Goal: Task Accomplishment & Management: Manage account settings

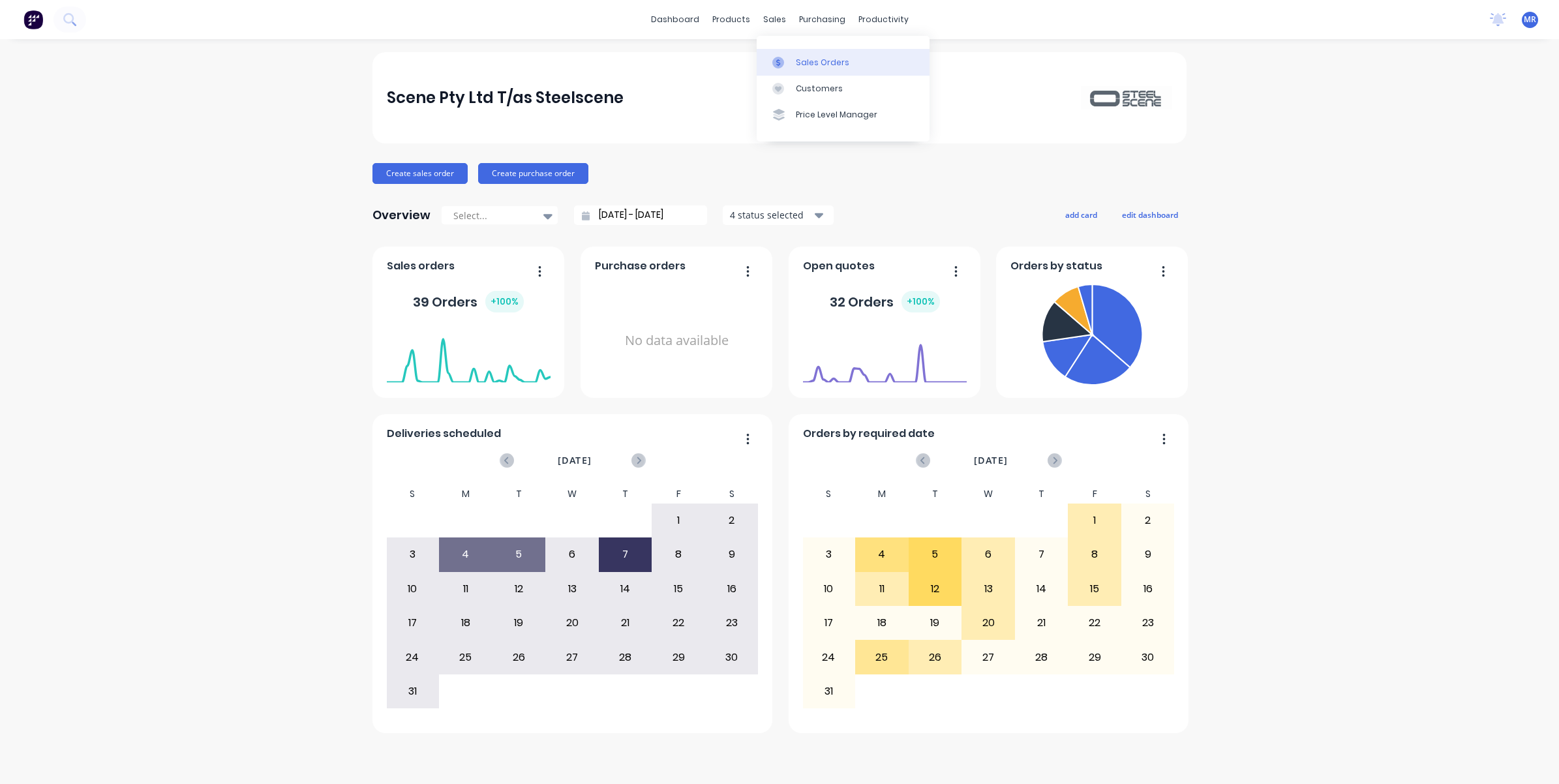
click at [807, 57] on div "Sales Orders" at bounding box center [822, 62] width 53 height 12
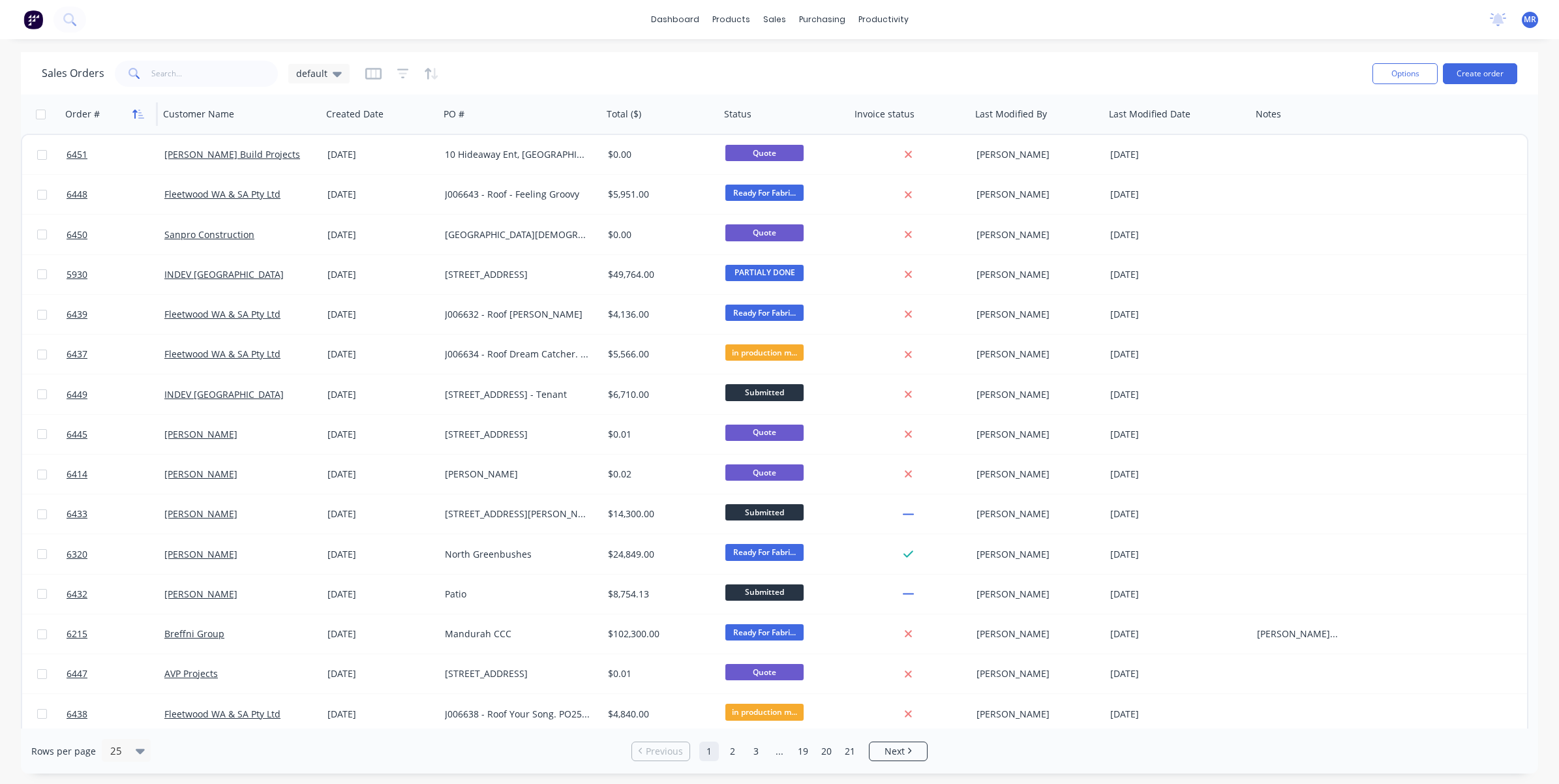
click at [135, 111] on icon "button" at bounding box center [134, 114] width 5 height 9
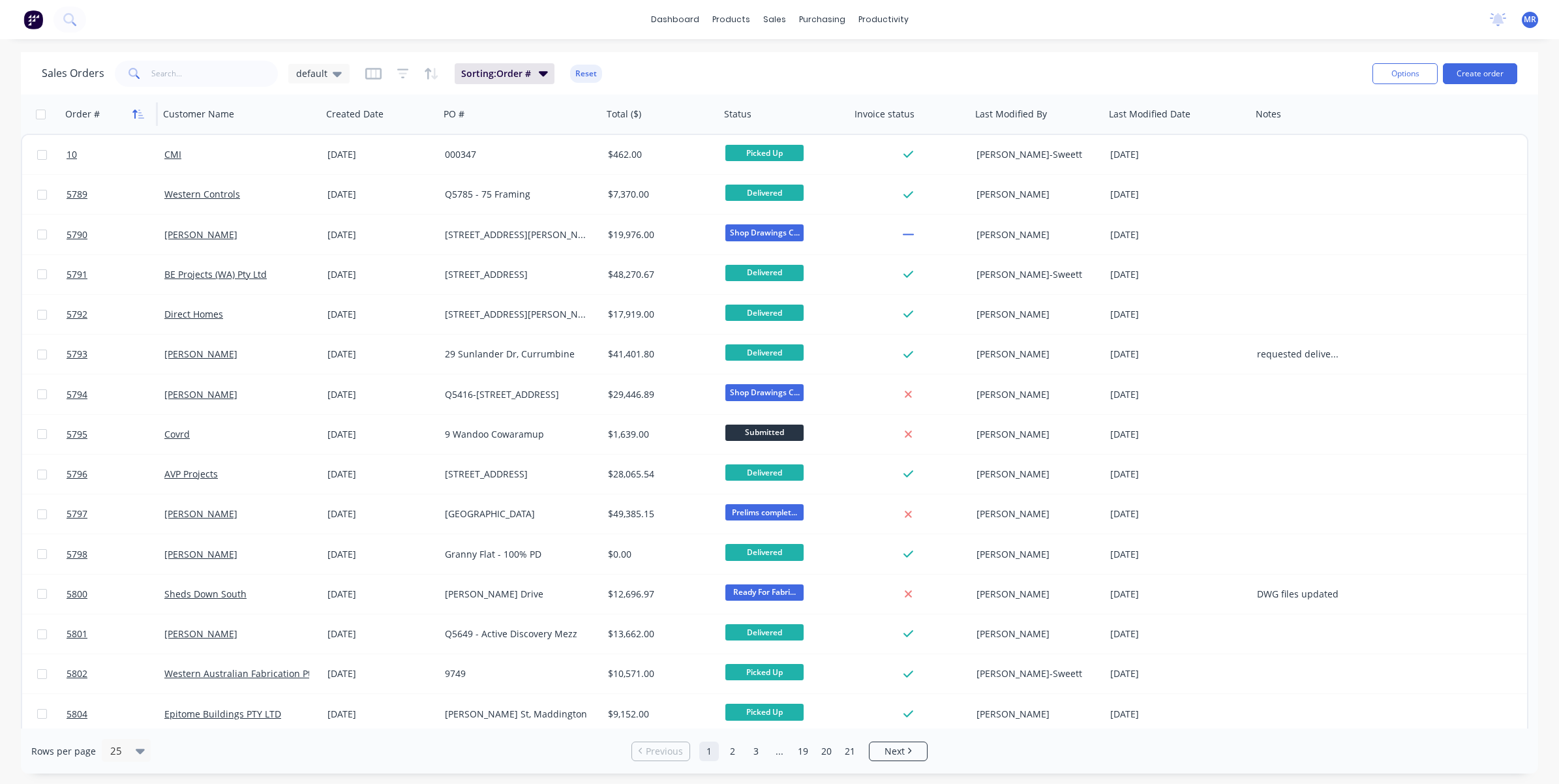
click at [141, 111] on icon "button" at bounding box center [138, 115] width 12 height 11
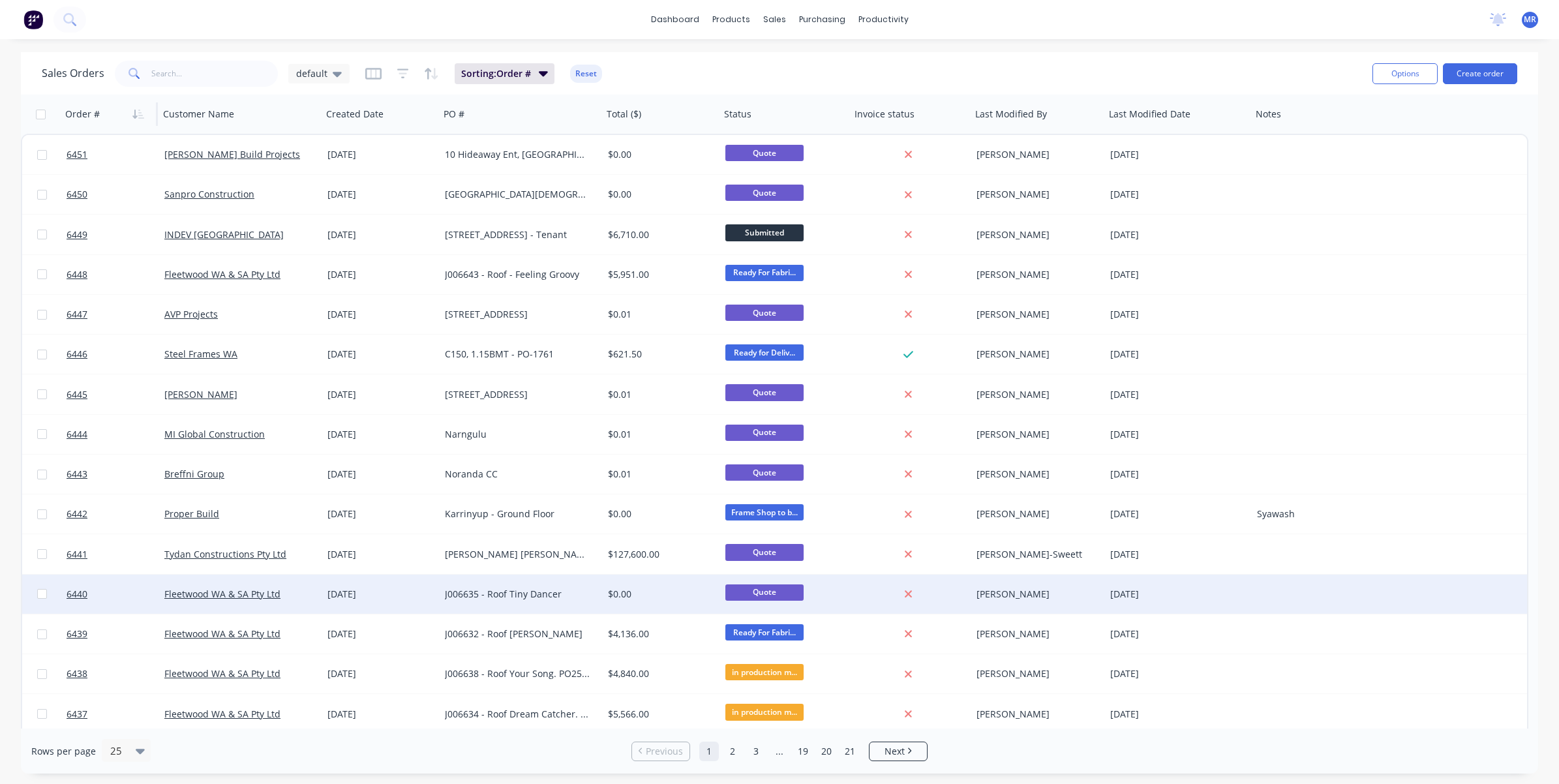
click at [506, 589] on div "J006635 - Roof Tiny Dancer" at bounding box center [517, 594] width 144 height 13
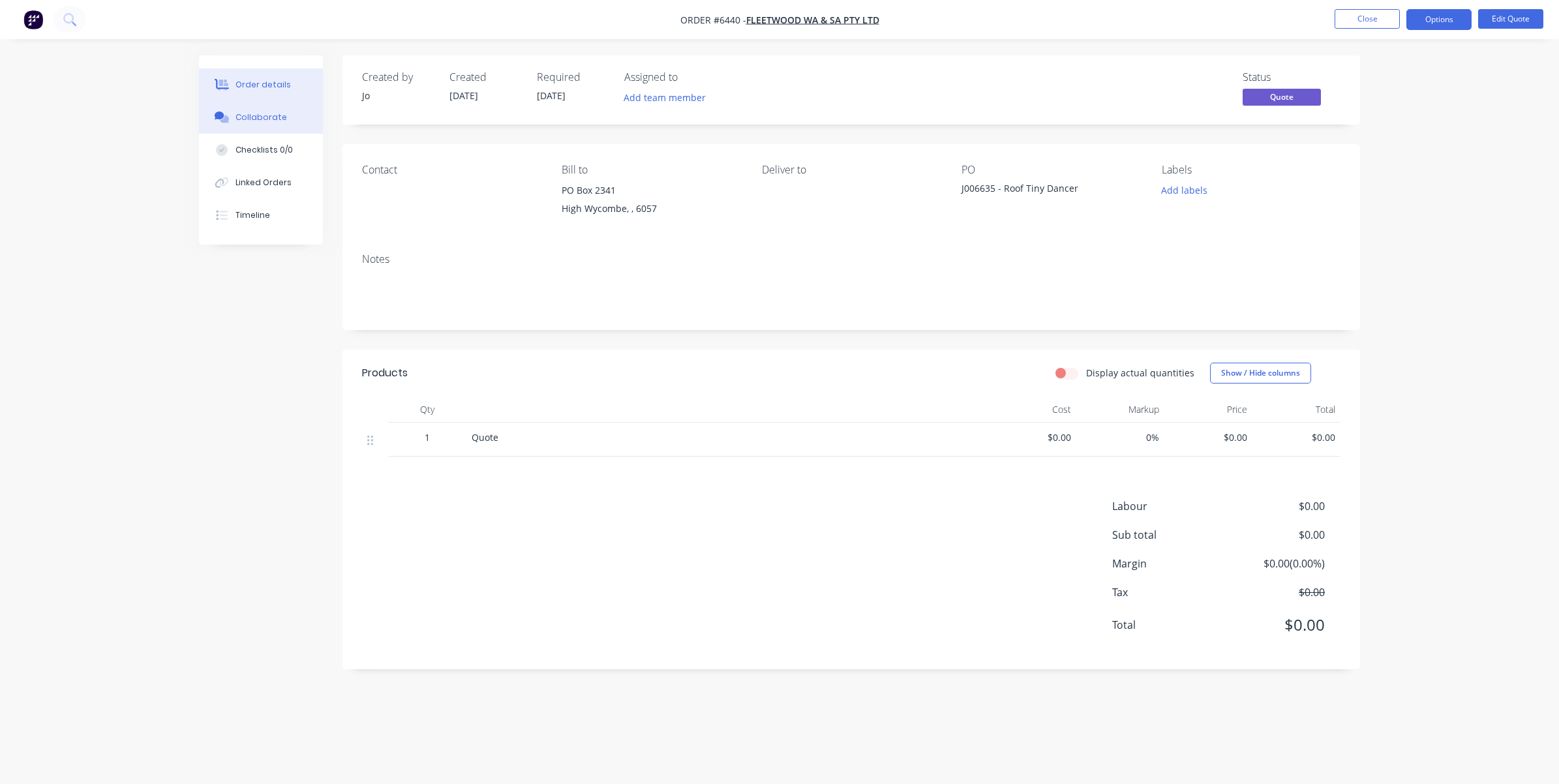
click at [271, 119] on div "Collaborate" at bounding box center [261, 117] width 51 height 12
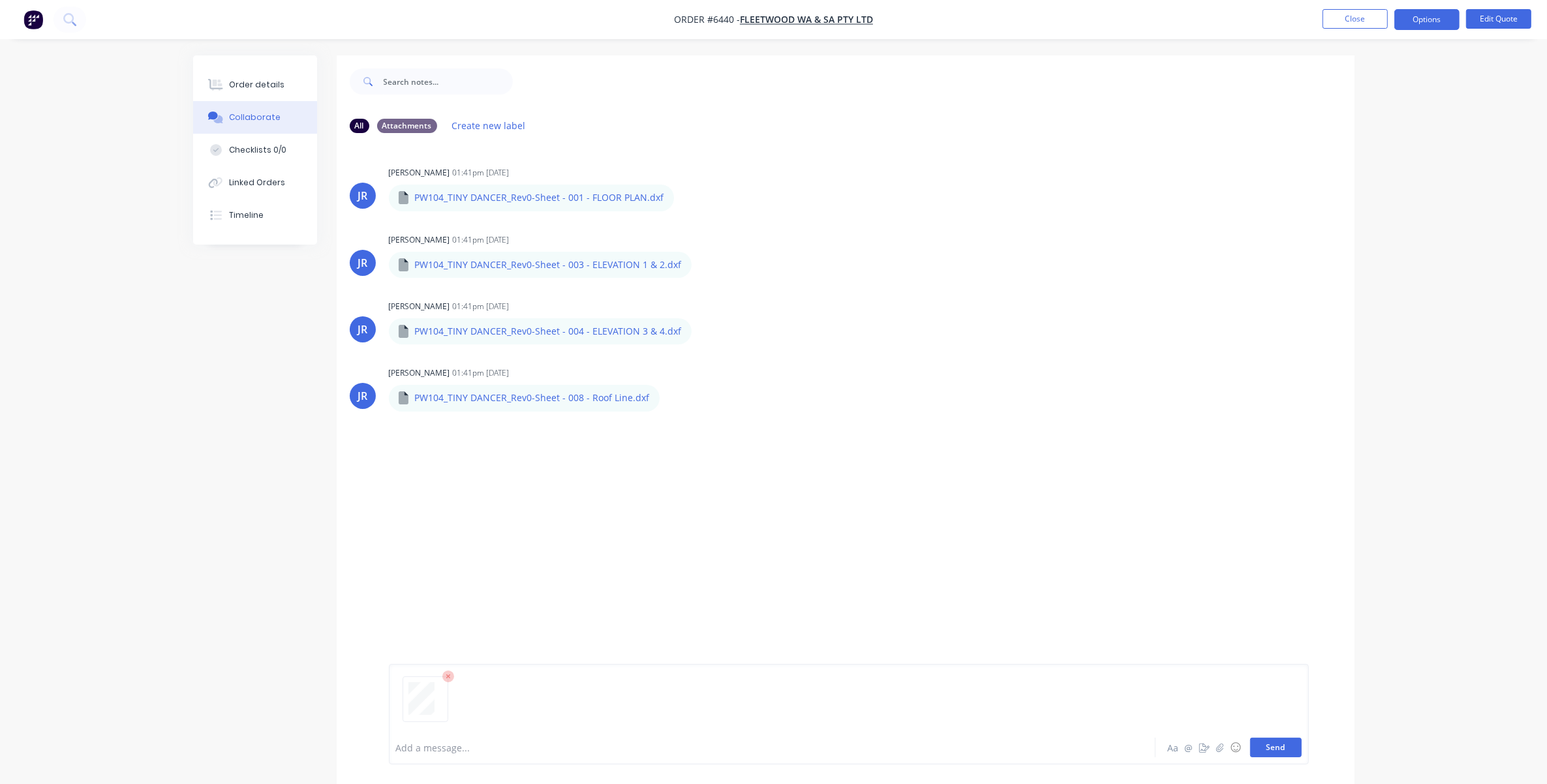
click at [1277, 745] on button "Send" at bounding box center [1275, 748] width 51 height 20
click at [1485, 20] on button "Edit Quote" at bounding box center [1498, 19] width 65 height 20
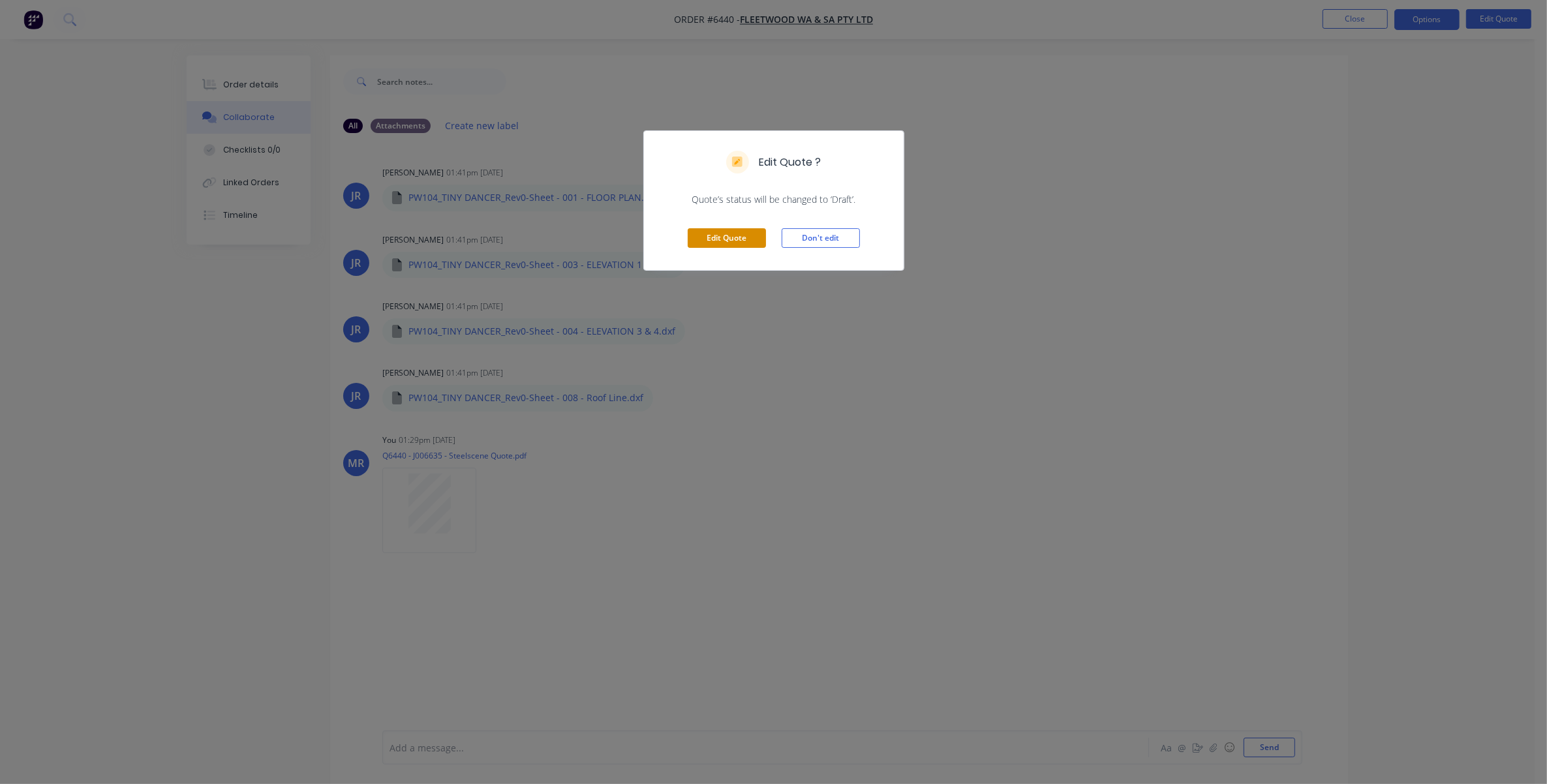
click at [731, 239] on button "Edit Quote" at bounding box center [727, 238] width 79 height 20
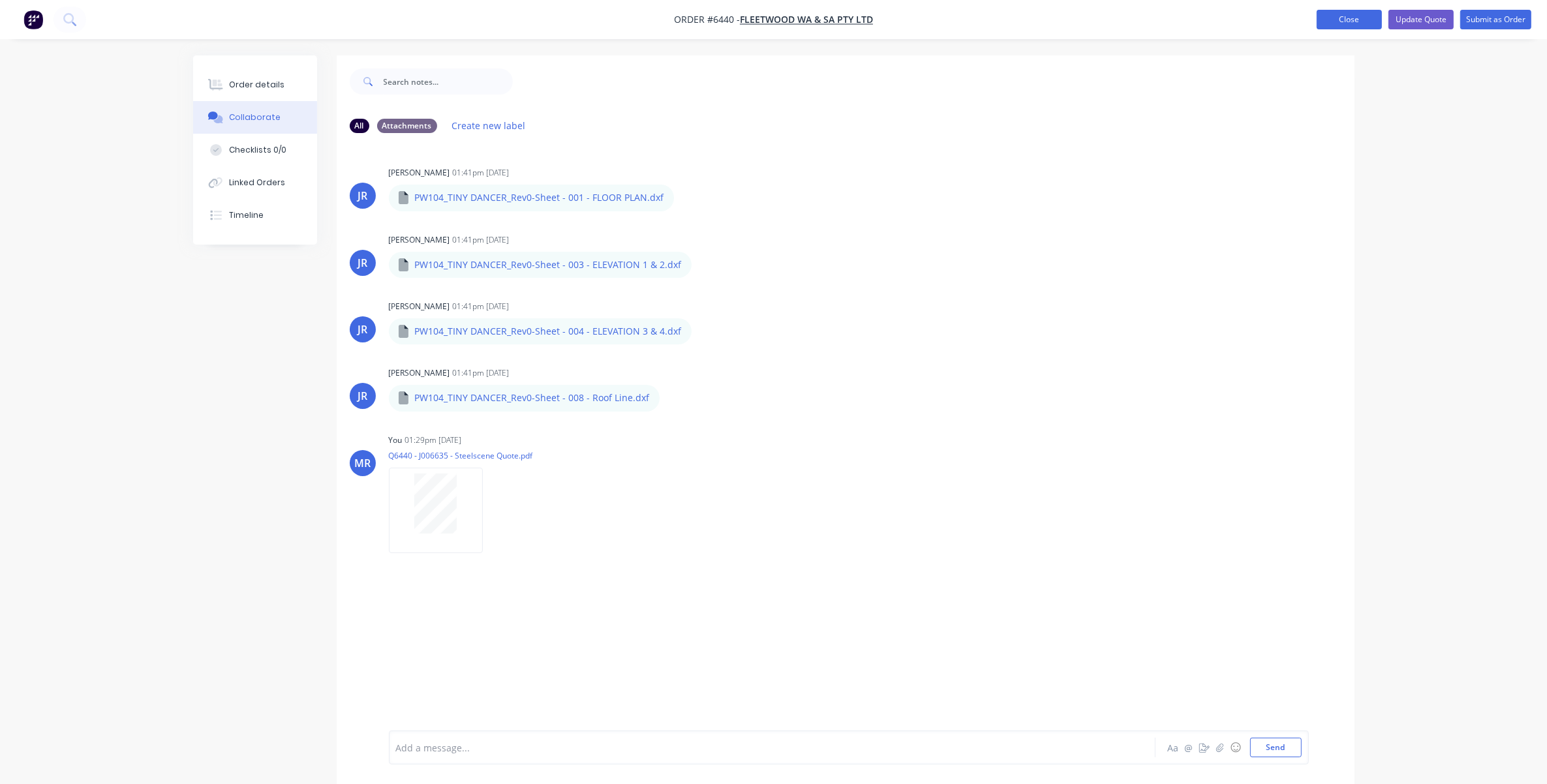
click at [1328, 20] on button "Close" at bounding box center [1349, 20] width 65 height 20
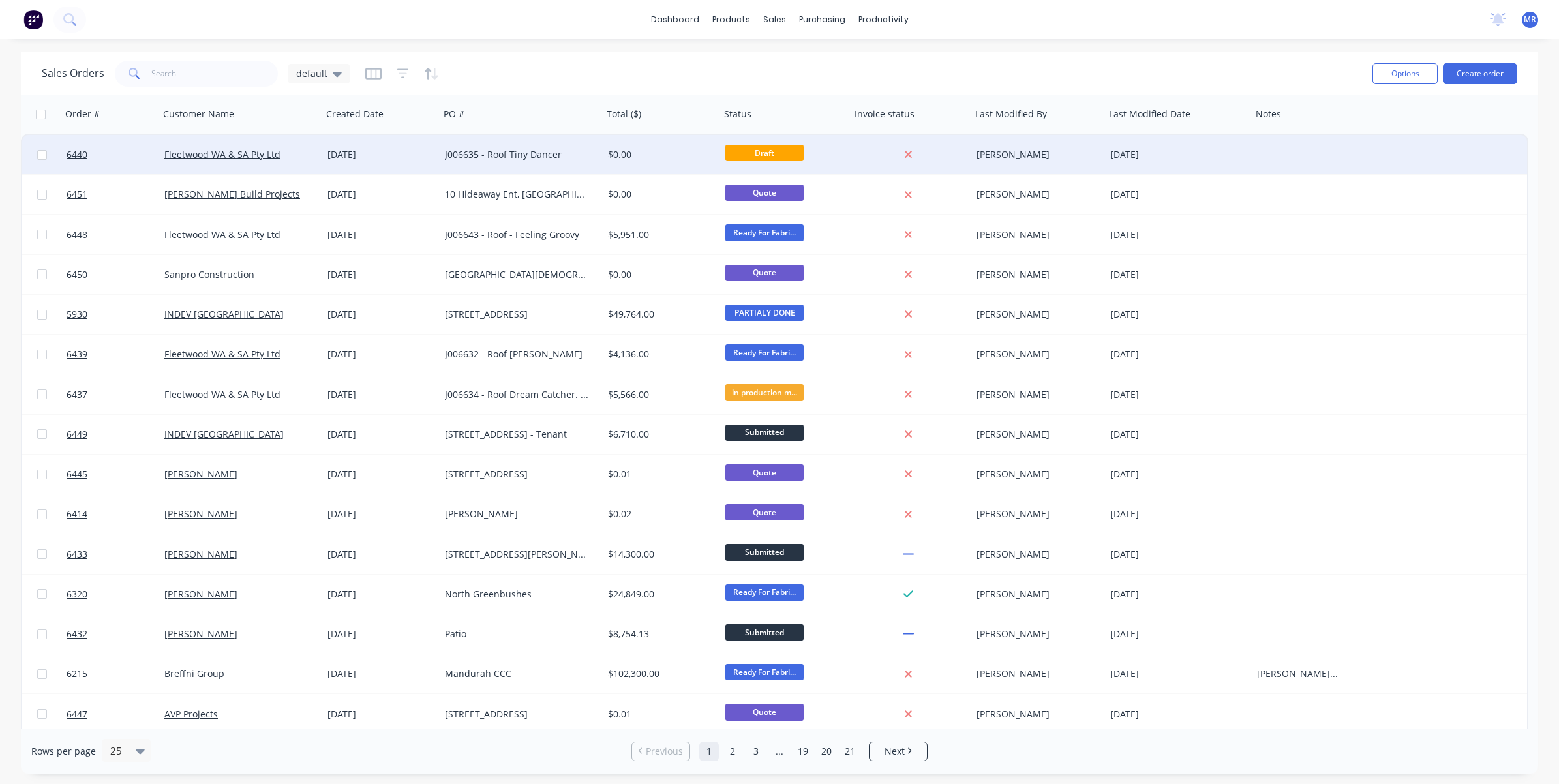
click at [522, 157] on div "J006635 - Roof Tiny Dancer" at bounding box center [517, 154] width 144 height 13
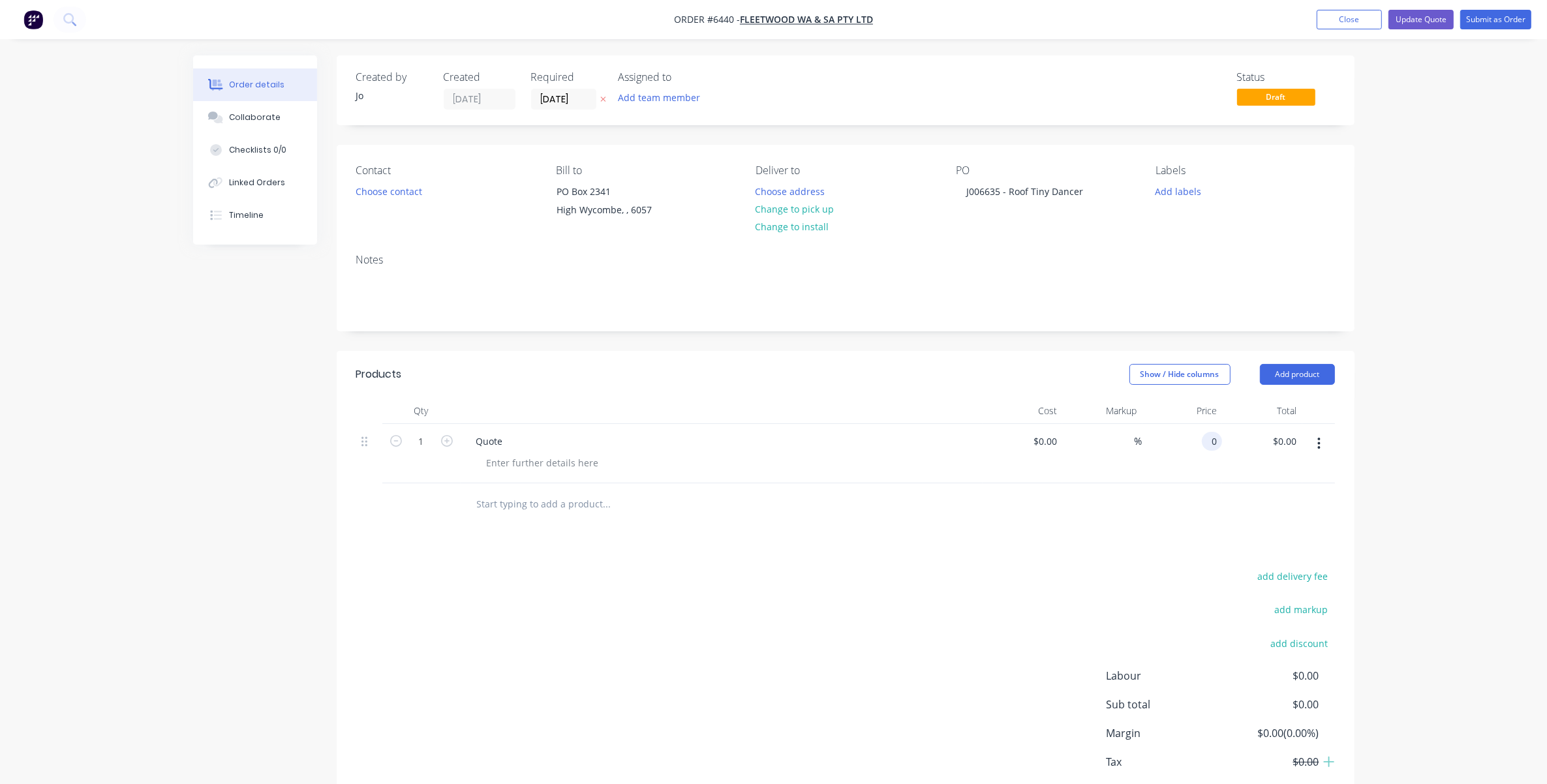
click at [1211, 444] on input "0" at bounding box center [1214, 441] width 15 height 19
type input "$3,510.00"
drag, startPoint x: 1059, startPoint y: 571, endPoint x: 1051, endPoint y: 569, distance: 8.2
click at [1056, 571] on div "add delivery fee add markup add discount Labour $0.00 Sub total $0.00 Margin $0…" at bounding box center [846, 693] width 978 height 252
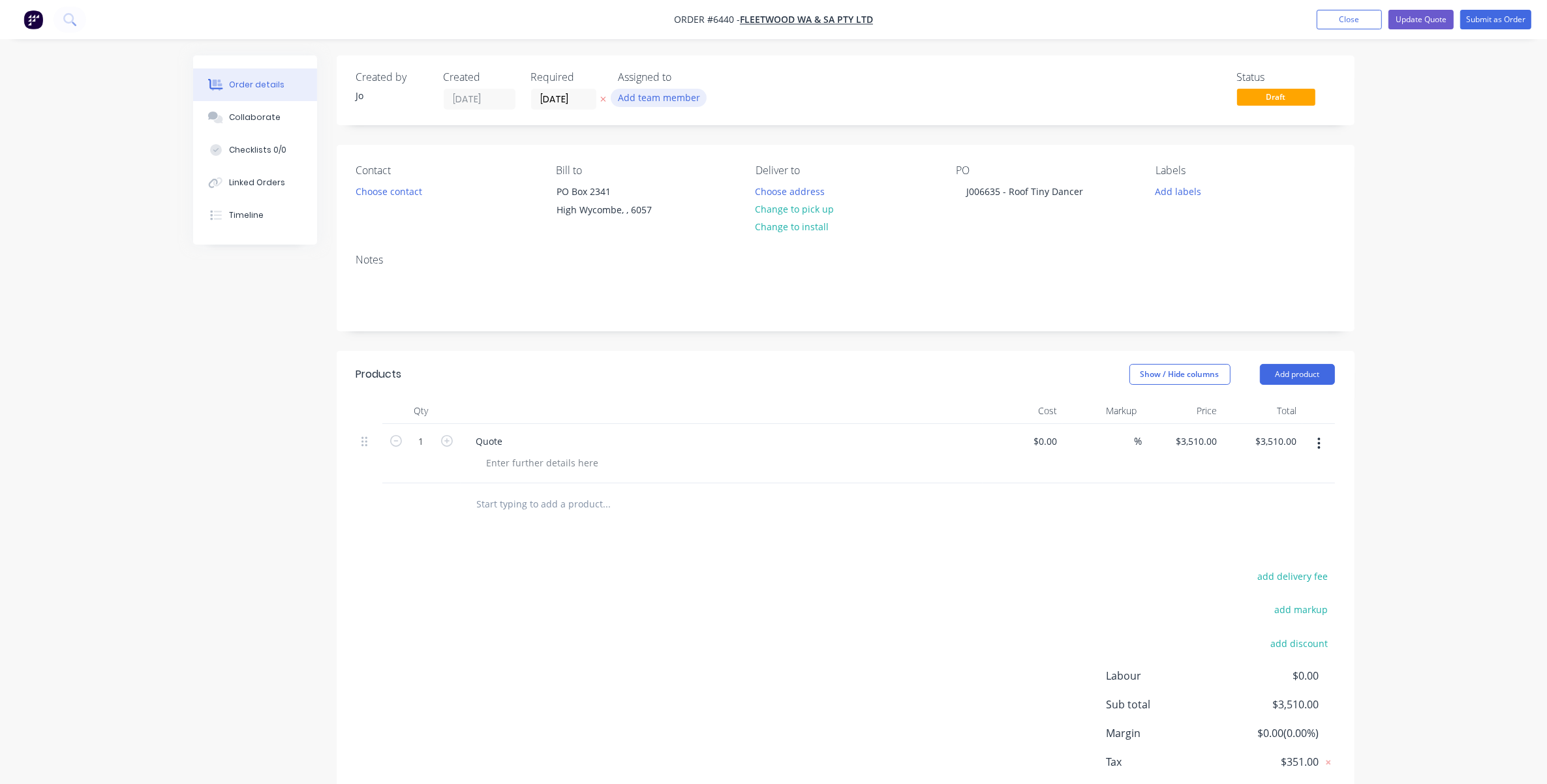
click at [659, 97] on button "Add team member" at bounding box center [659, 97] width 96 height 18
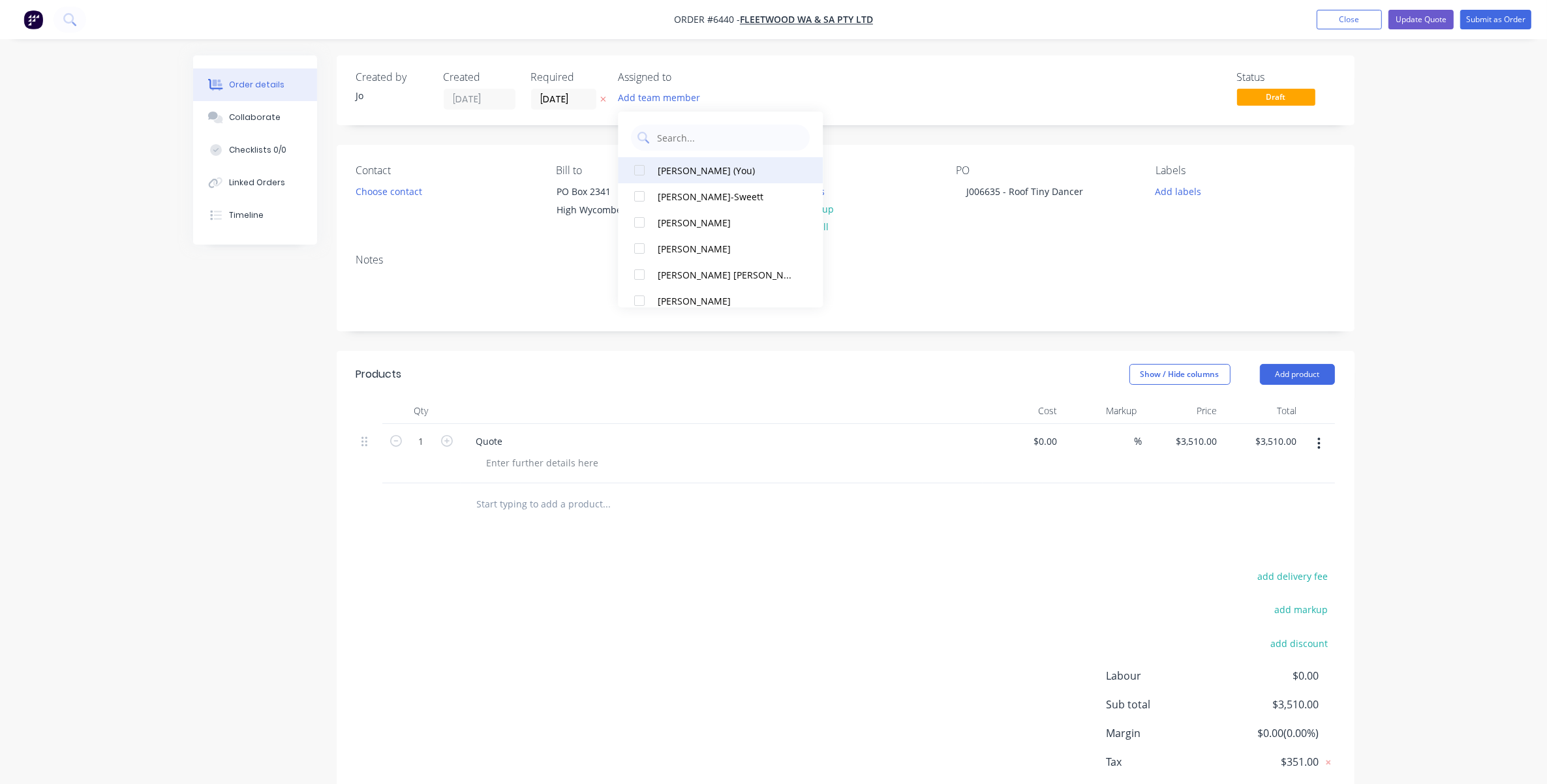
click at [696, 173] on div "[PERSON_NAME] (You)" at bounding box center [727, 170] width 138 height 14
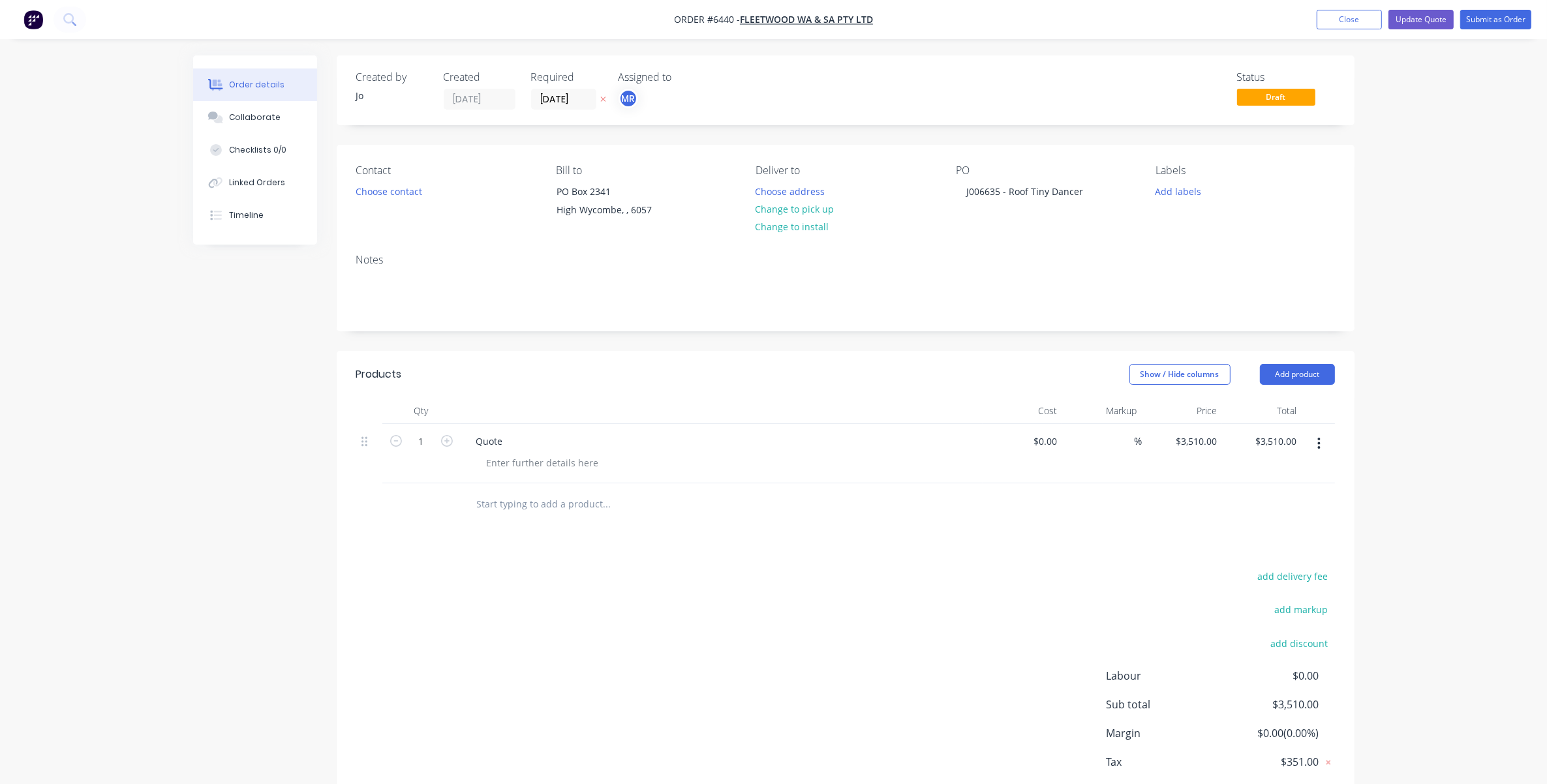
click at [1430, 113] on div "Order details Collaborate Checklists 0/0 Linked Orders Timeline Order details C…" at bounding box center [774, 429] width 1547 height 858
click at [1416, 20] on button "Update Quote" at bounding box center [1421, 20] width 65 height 20
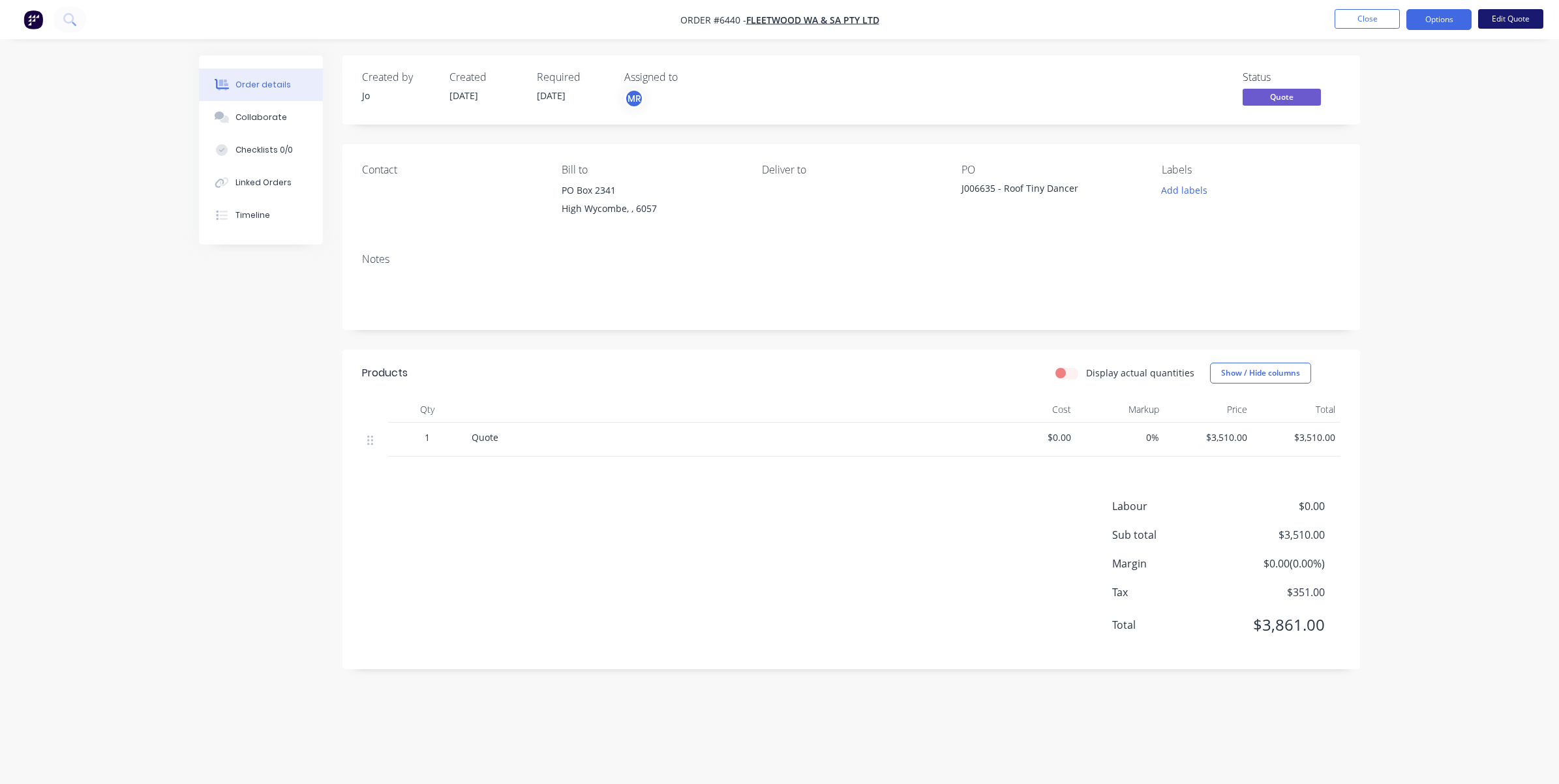
click at [1507, 14] on button "Edit Quote" at bounding box center [1510, 19] width 65 height 20
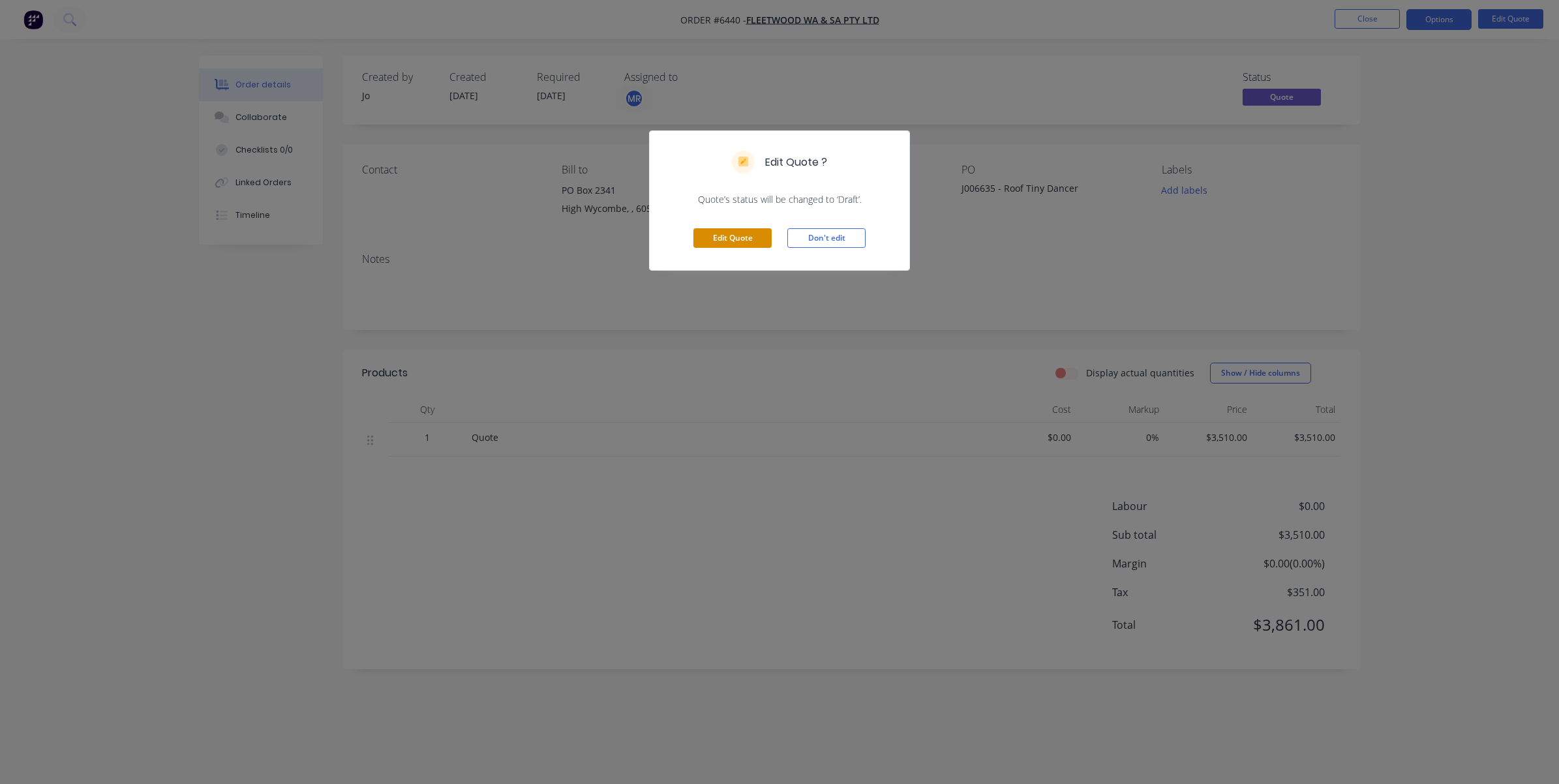
click at [751, 236] on button "Edit Quote" at bounding box center [732, 238] width 78 height 20
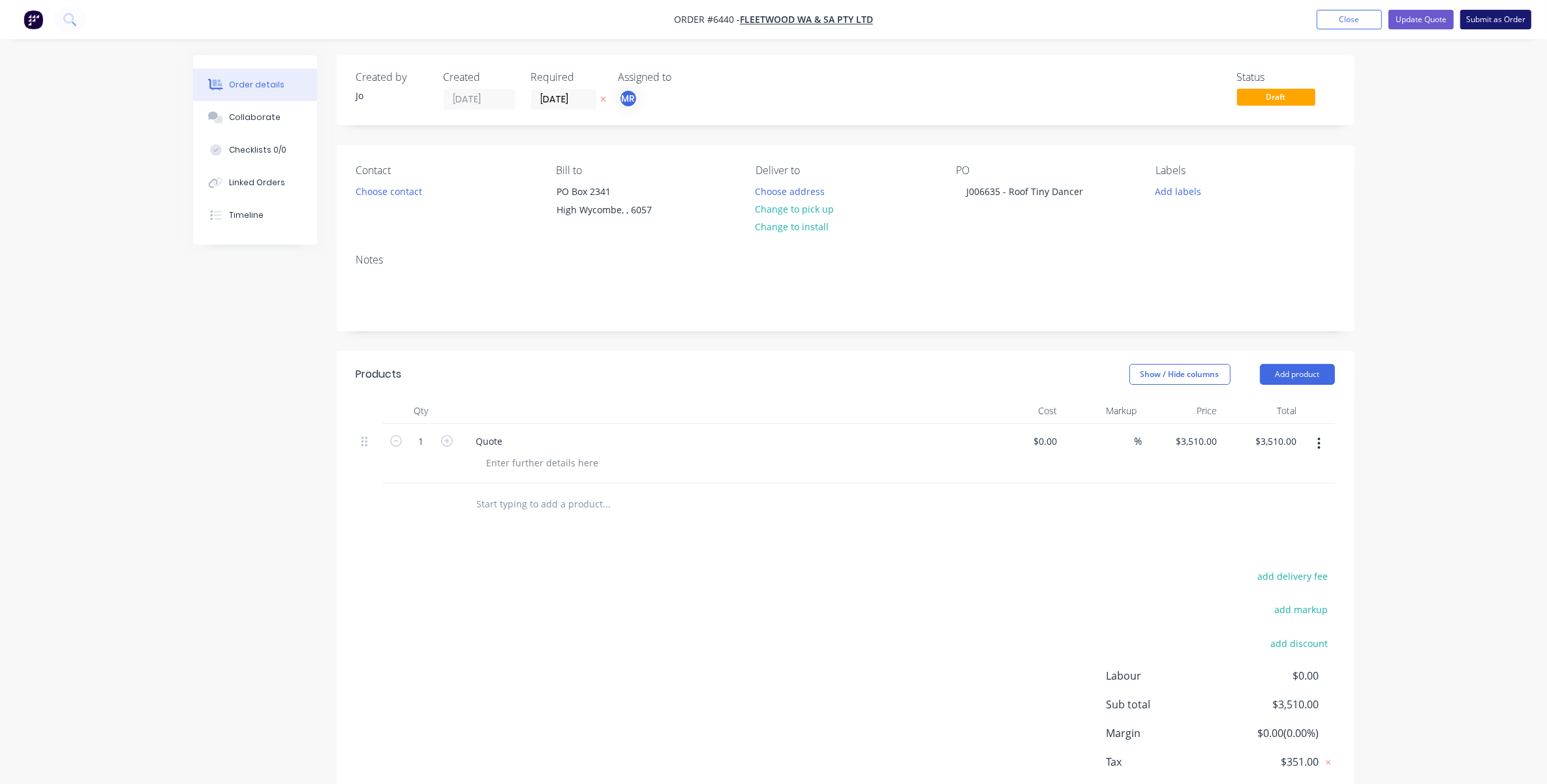
click at [1494, 20] on button "Submit as Order" at bounding box center [1496, 20] width 71 height 20
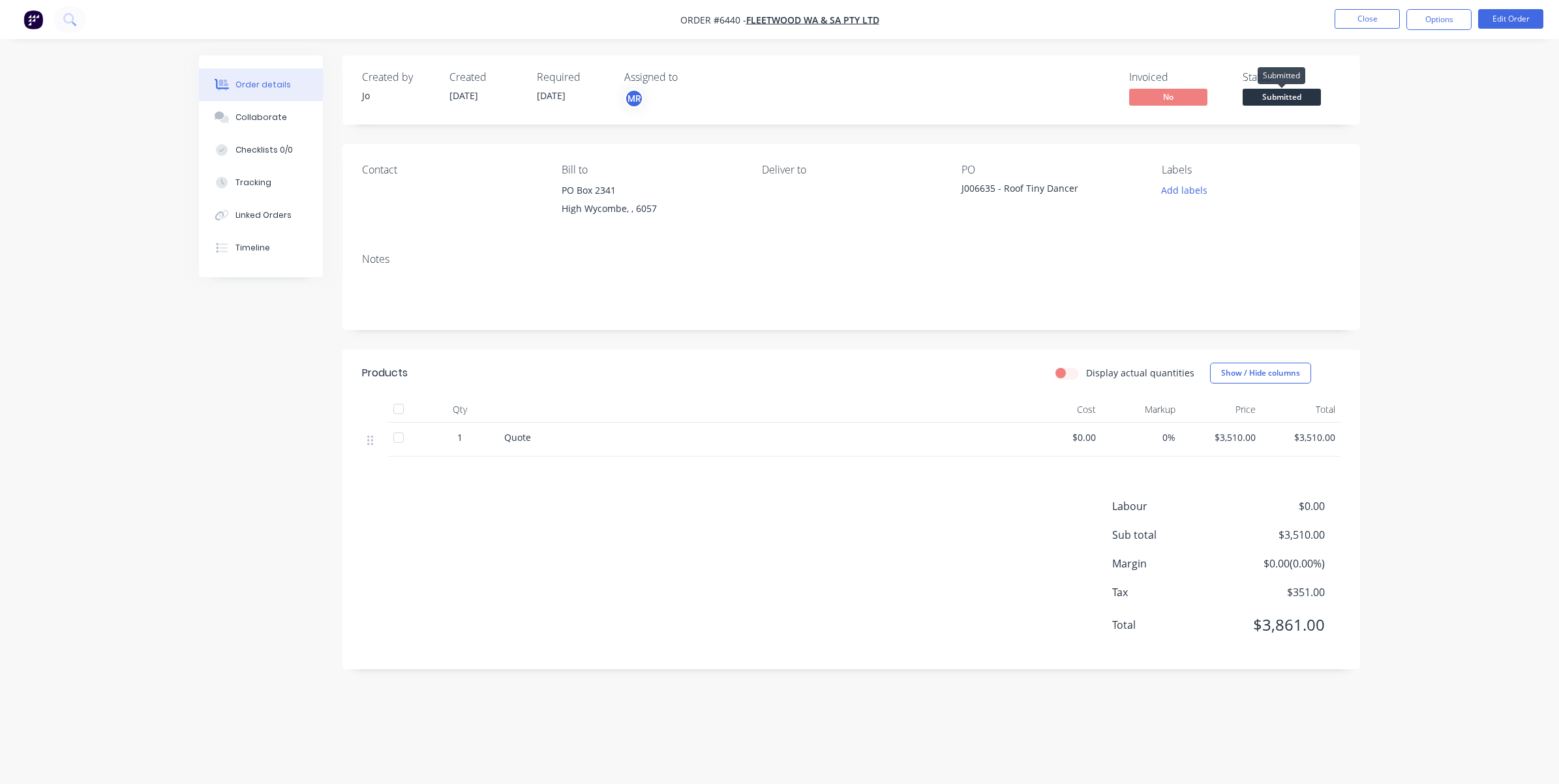
click at [1298, 93] on span "Submitted" at bounding box center [1281, 97] width 78 height 16
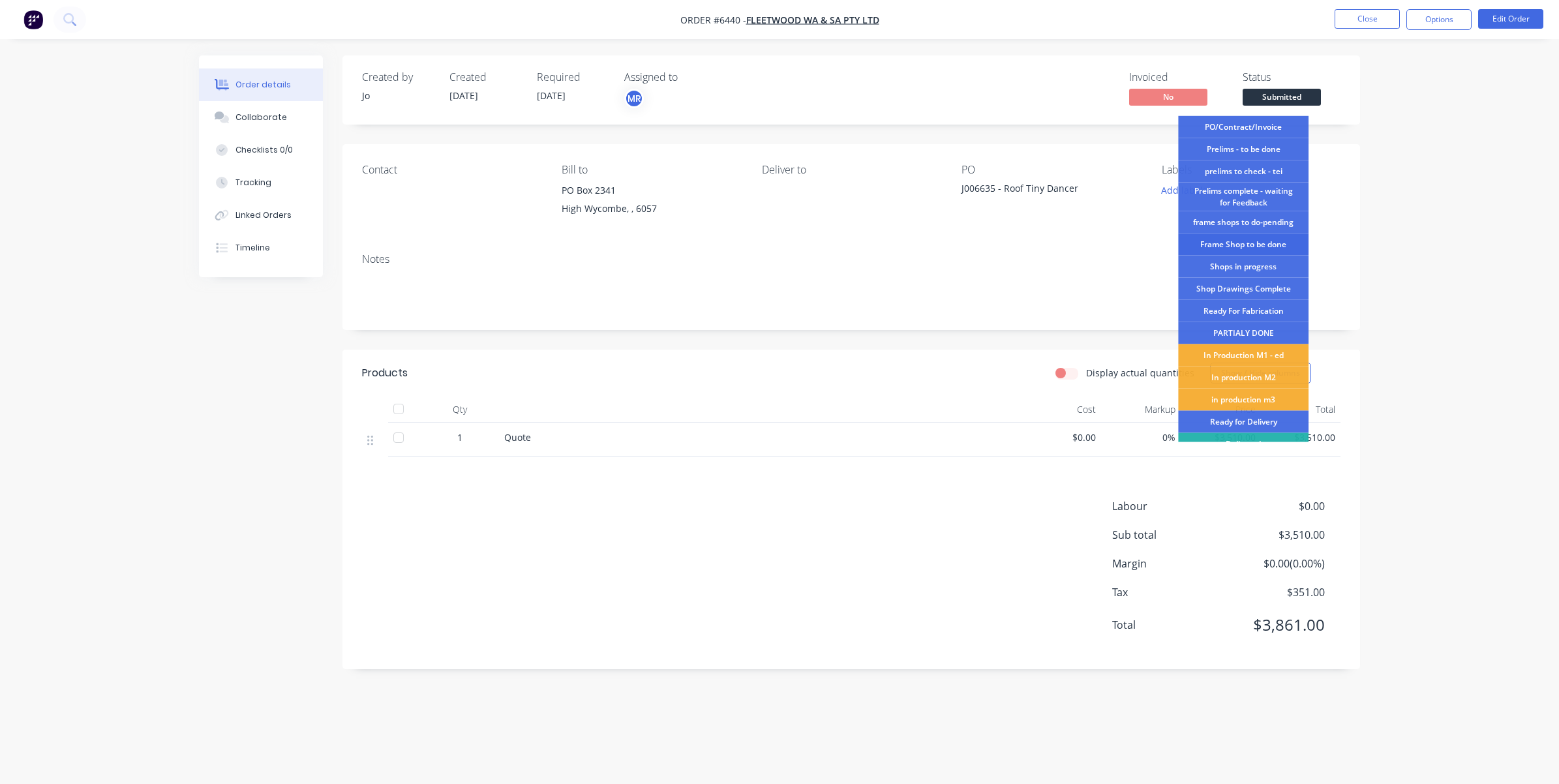
scroll to position [34, 0]
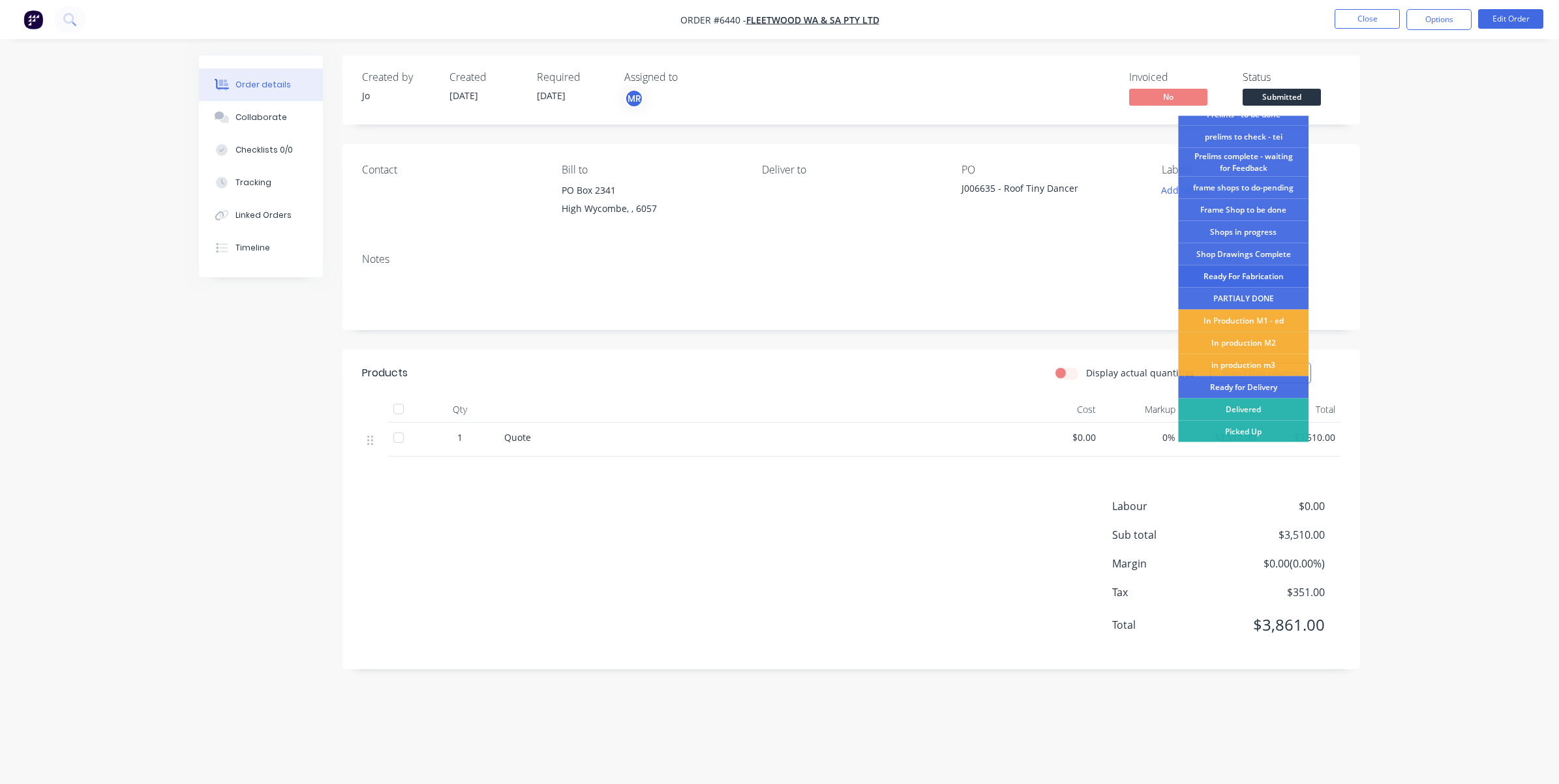
click at [1259, 272] on div "Ready For Fabrication" at bounding box center [1243, 276] width 131 height 23
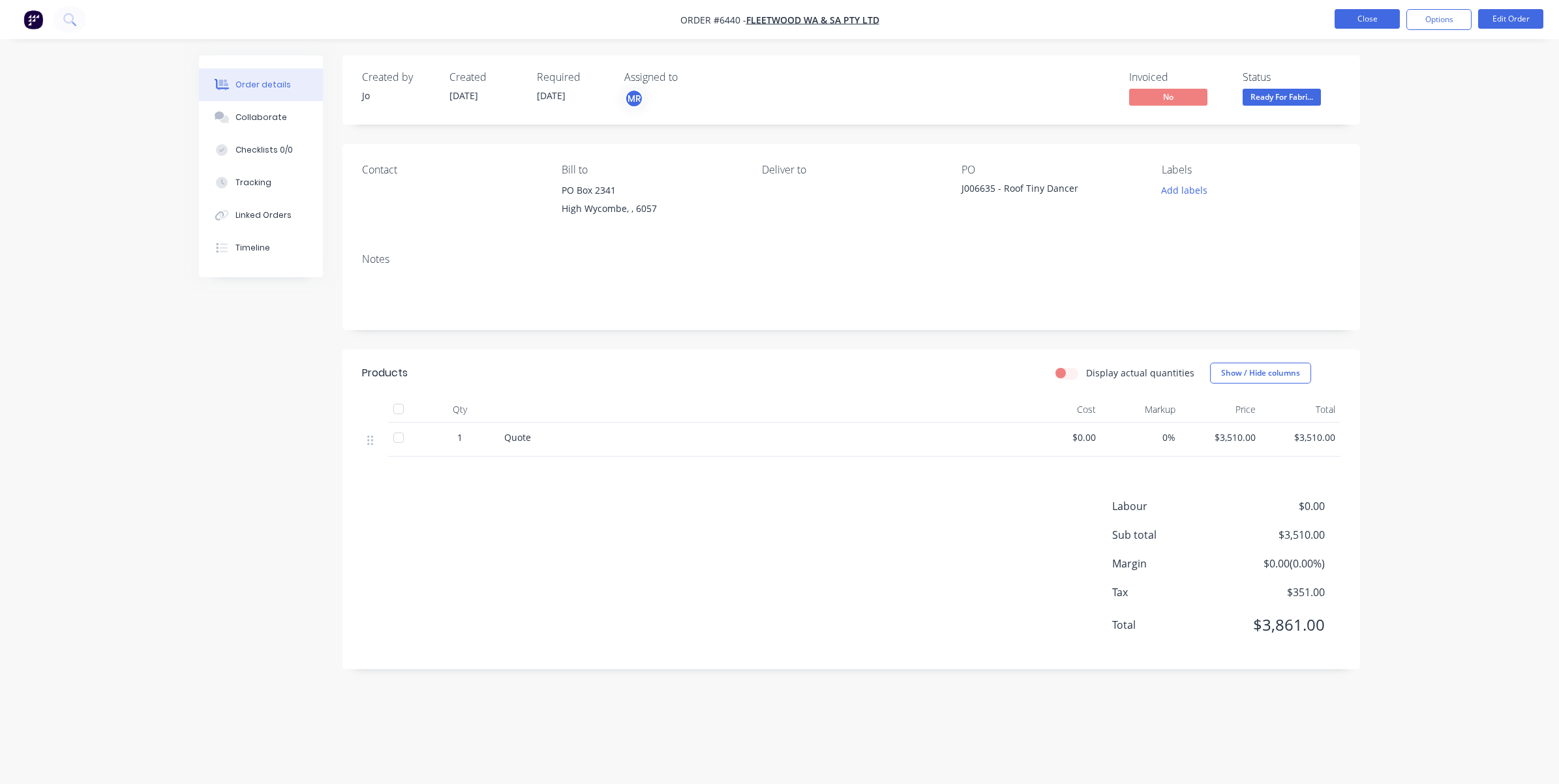
click at [1380, 20] on button "Close" at bounding box center [1367, 19] width 65 height 20
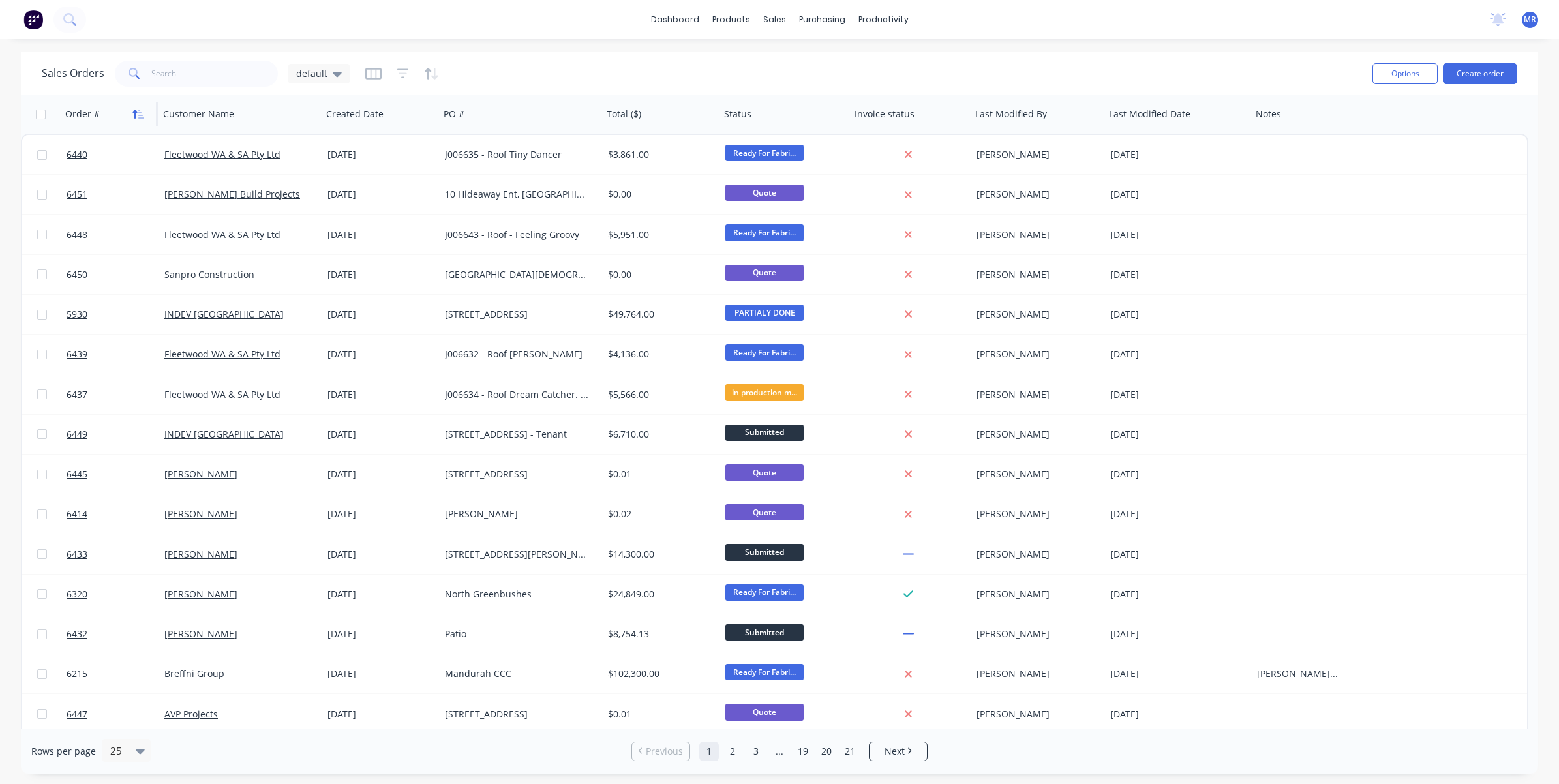
click at [138, 112] on icon "button" at bounding box center [138, 115] width 12 height 11
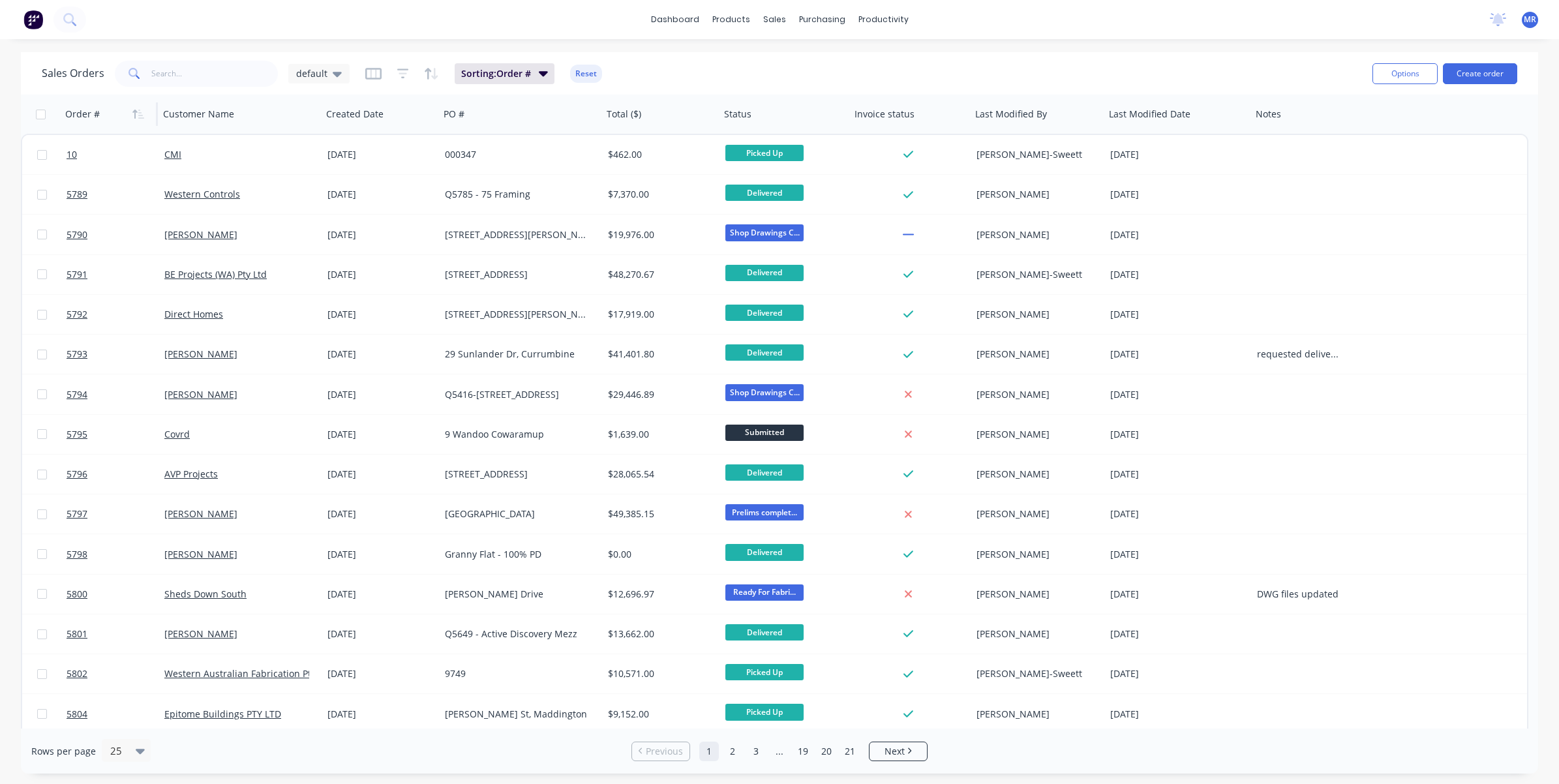
click at [138, 112] on icon "button" at bounding box center [138, 115] width 12 height 11
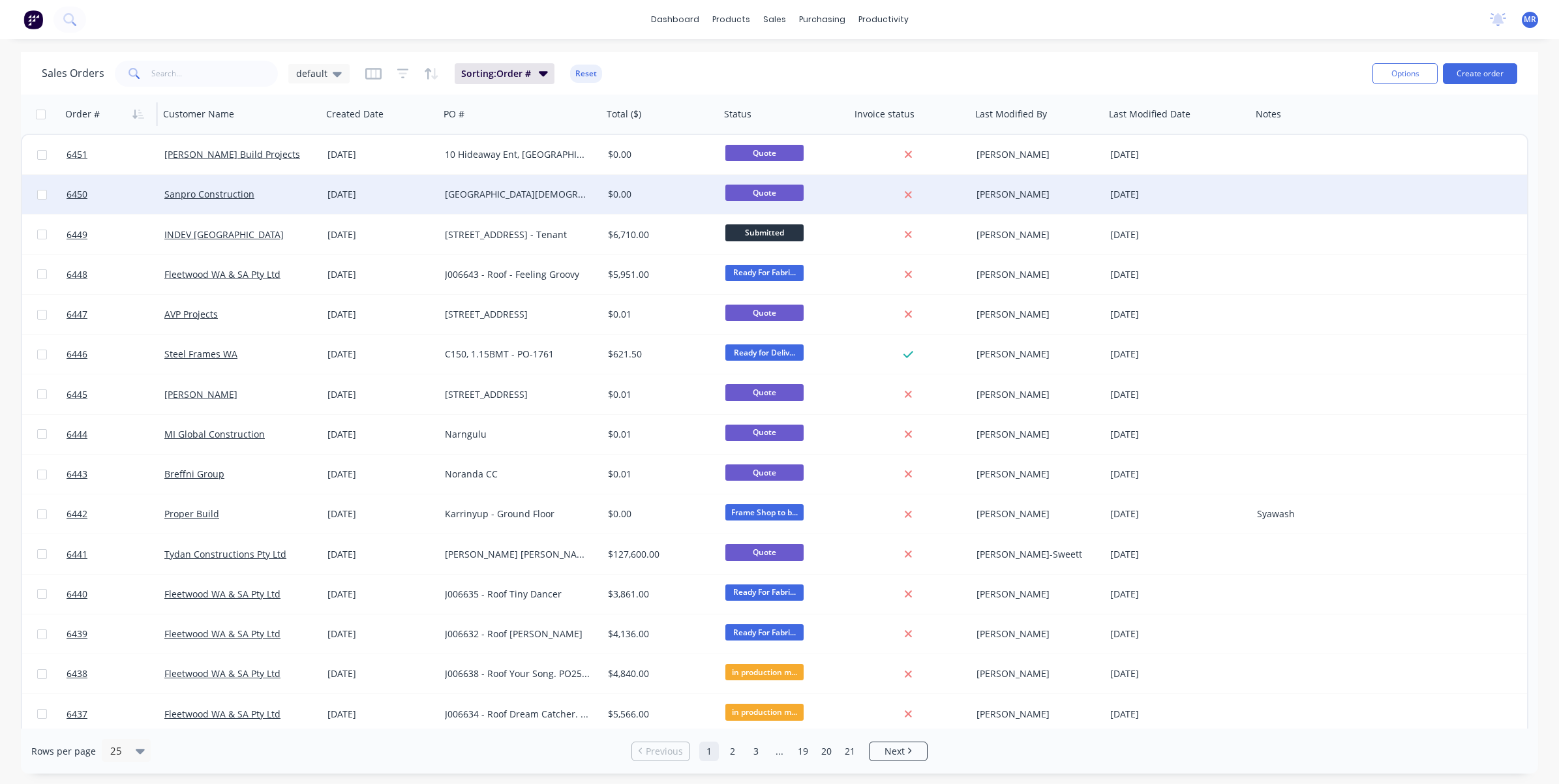
click at [526, 194] on div "[GEOGRAPHIC_DATA][DEMOGRAPHIC_DATA]" at bounding box center [517, 194] width 144 height 13
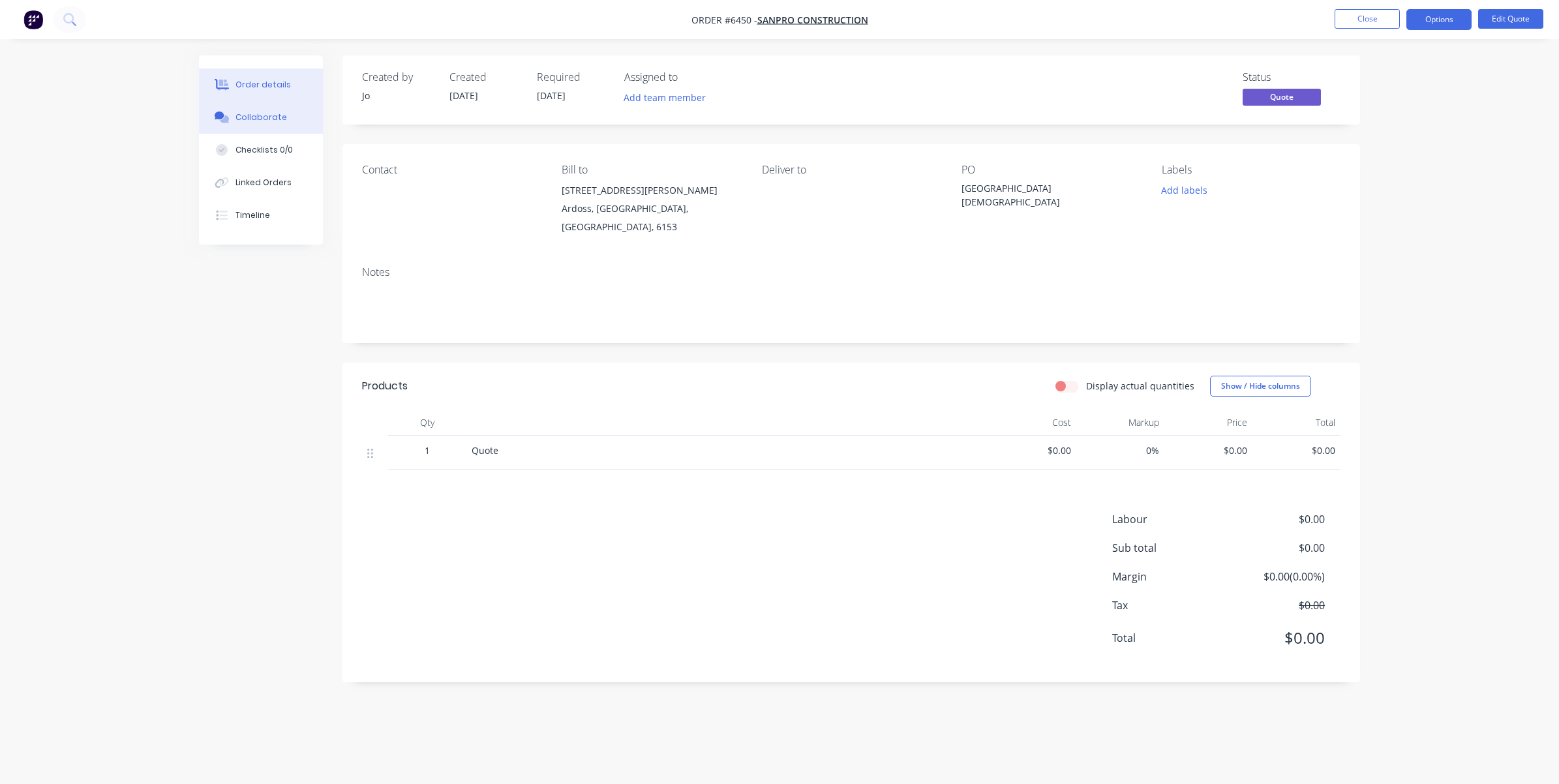
click at [253, 121] on div "Collaborate" at bounding box center [261, 117] width 51 height 12
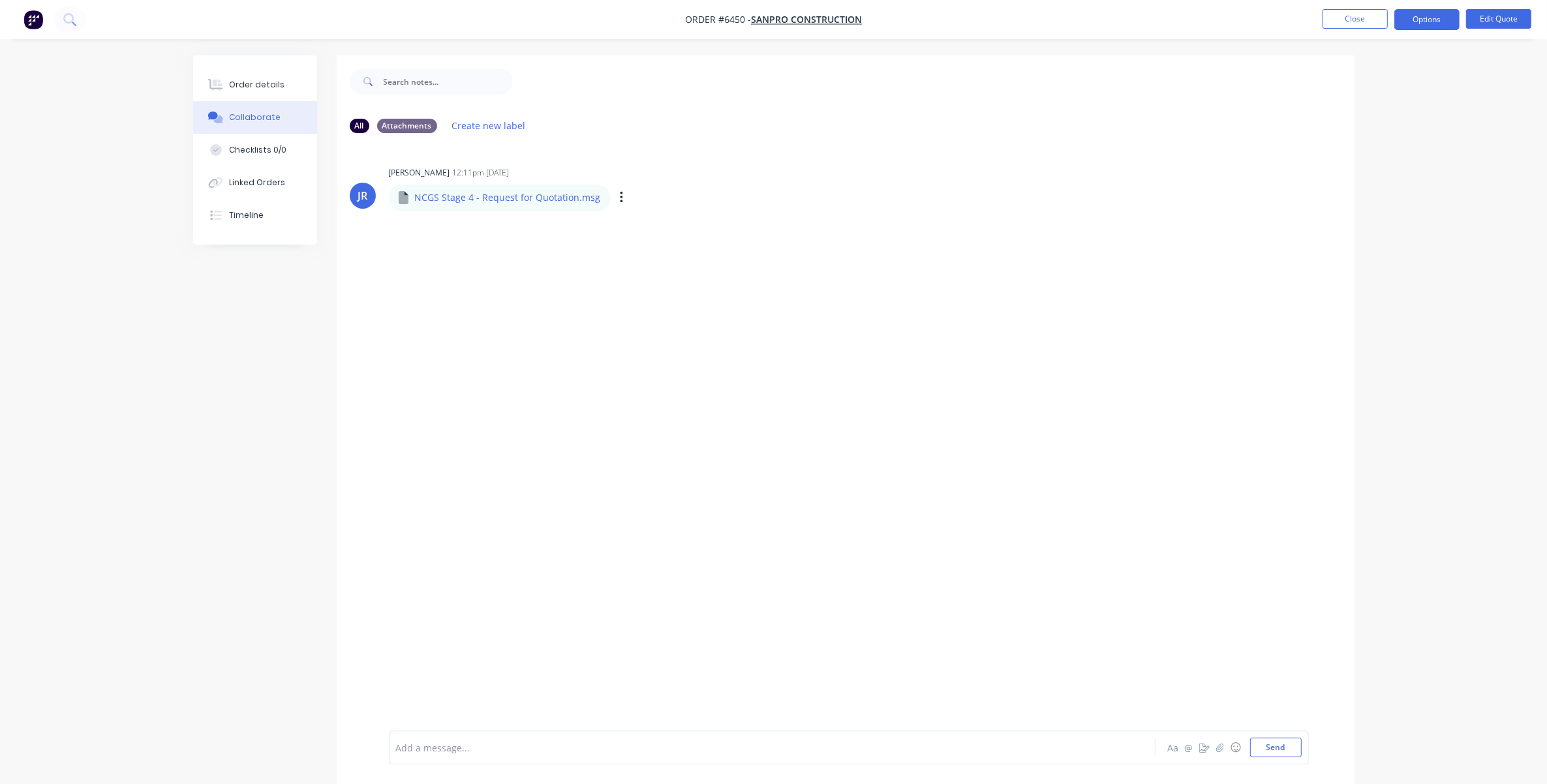
click at [620, 197] on div "Labels Download" at bounding box center [689, 198] width 147 height 19
click at [620, 197] on icon "button" at bounding box center [621, 198] width 3 height 12
click at [489, 264] on div "JR [PERSON_NAME] 12:11pm [DATE] NCGS Stage 4 - Request for Quotation.msg NCGS S…" at bounding box center [846, 437] width 1018 height 587
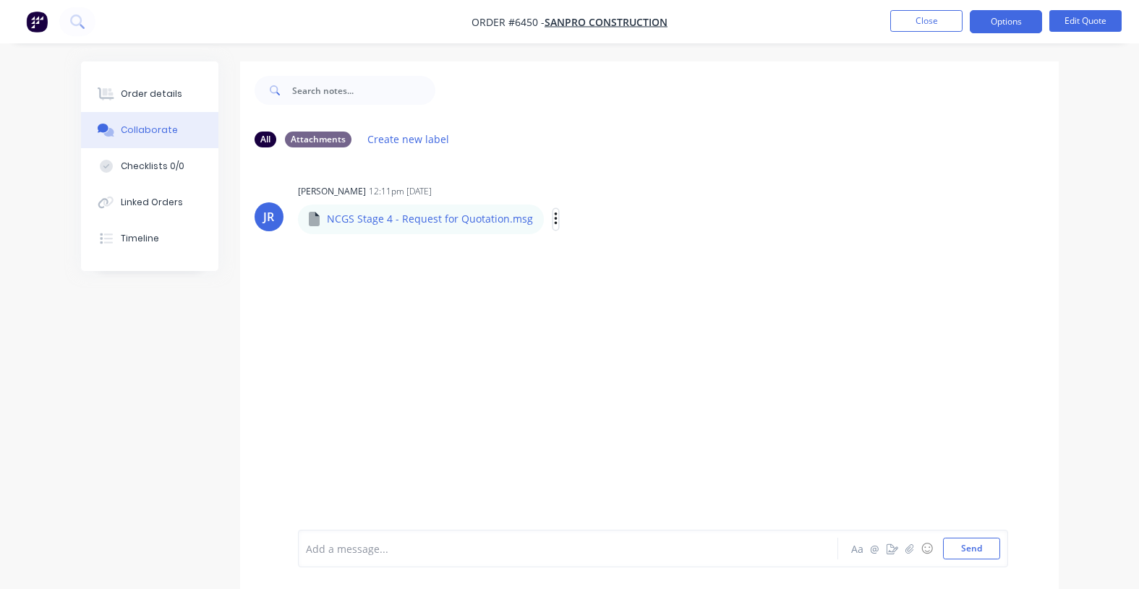
click at [554, 218] on icon "button" at bounding box center [555, 219] width 3 height 13
click at [596, 262] on button "Download" at bounding box center [651, 257] width 163 height 33
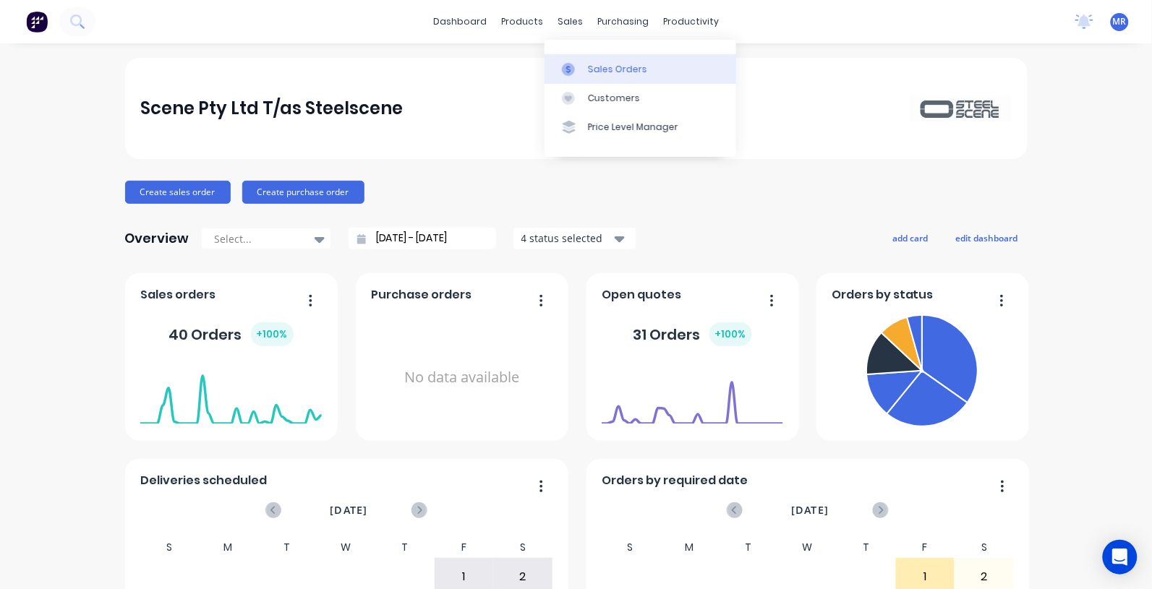
click at [593, 63] on div "Sales Orders" at bounding box center [617, 69] width 59 height 13
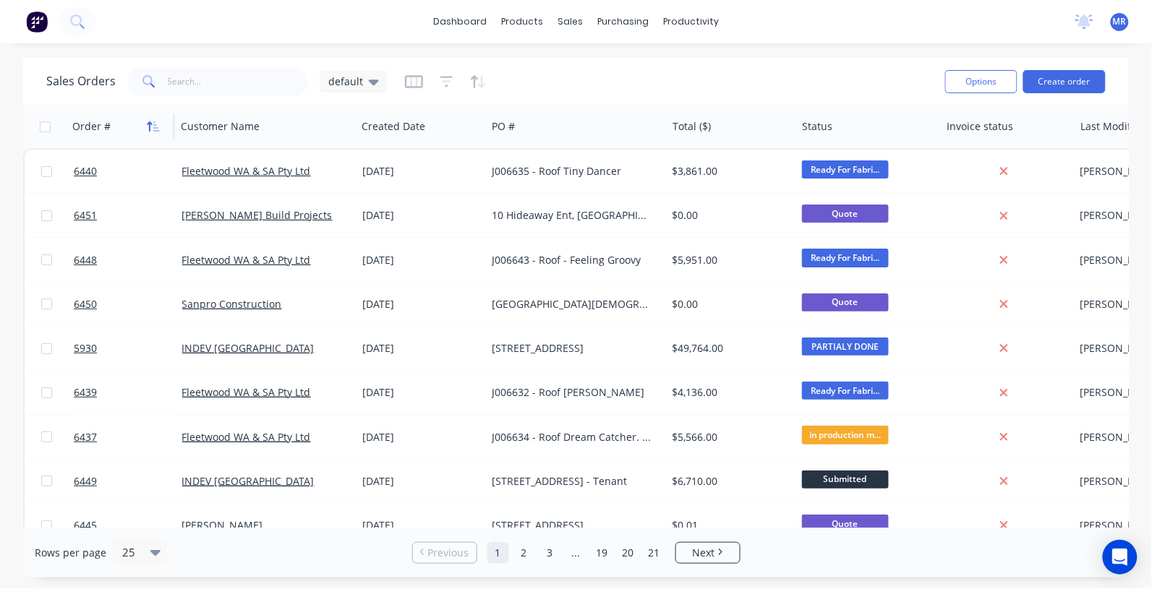
click at [155, 124] on icon "button" at bounding box center [153, 127] width 13 height 12
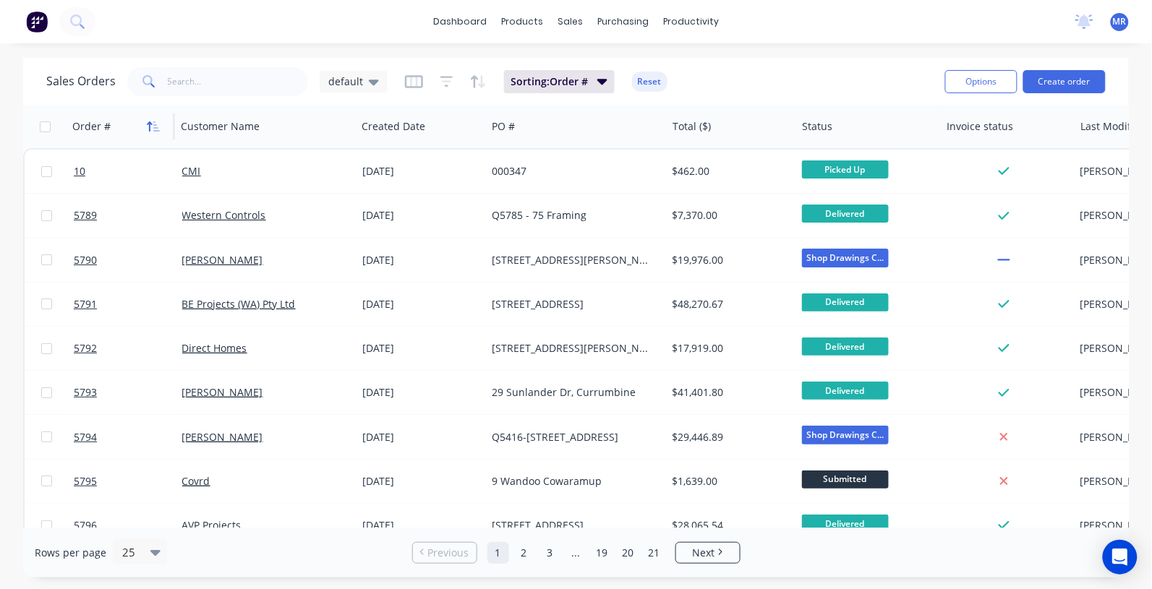
click at [156, 124] on icon "button" at bounding box center [153, 127] width 13 height 12
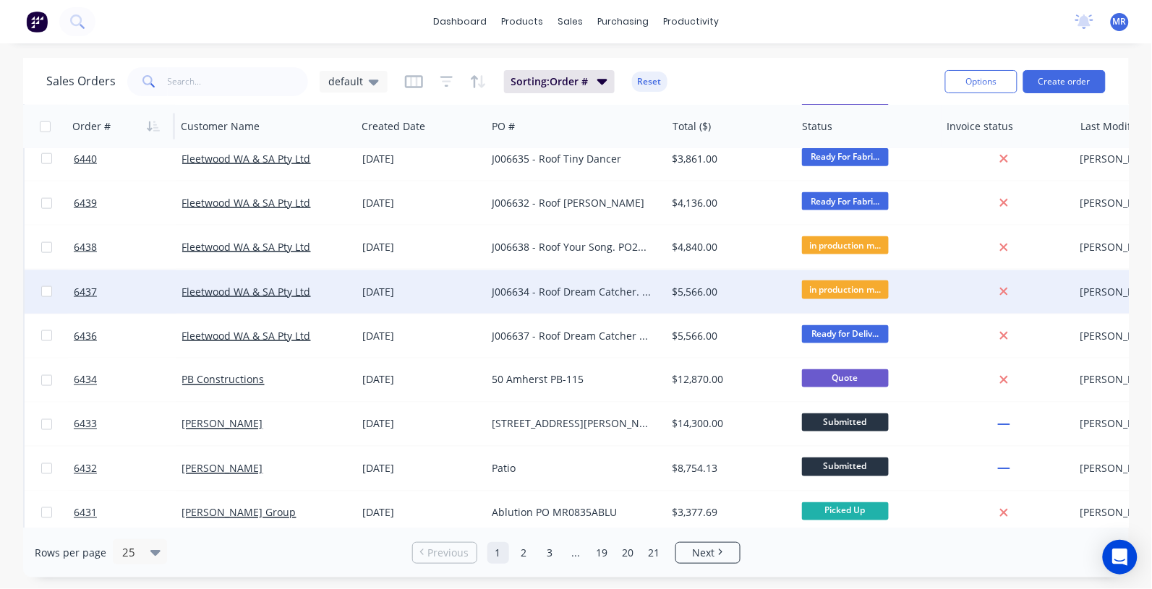
scroll to position [542, 0]
